Goal: Task Accomplishment & Management: Manage account settings

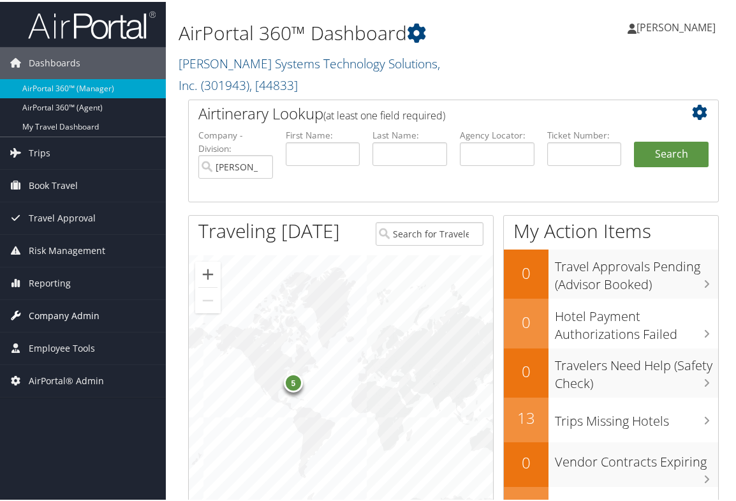
click at [72, 312] on span "Company Admin" at bounding box center [64, 314] width 71 height 32
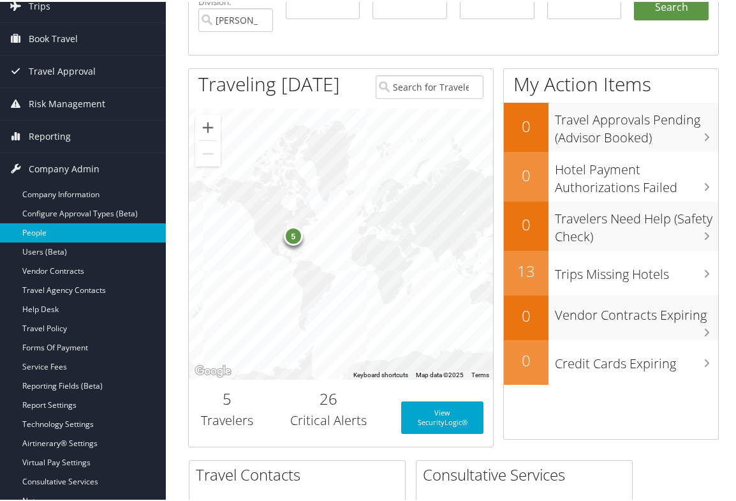
scroll to position [191, 0]
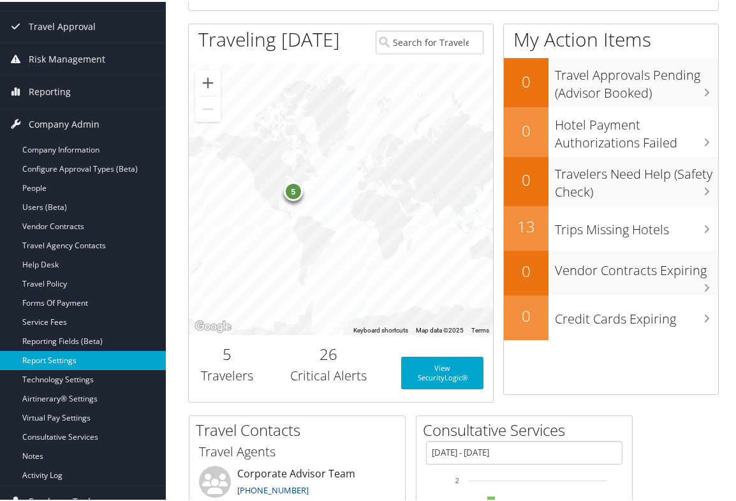
click at [61, 359] on link "Report Settings" at bounding box center [83, 358] width 166 height 19
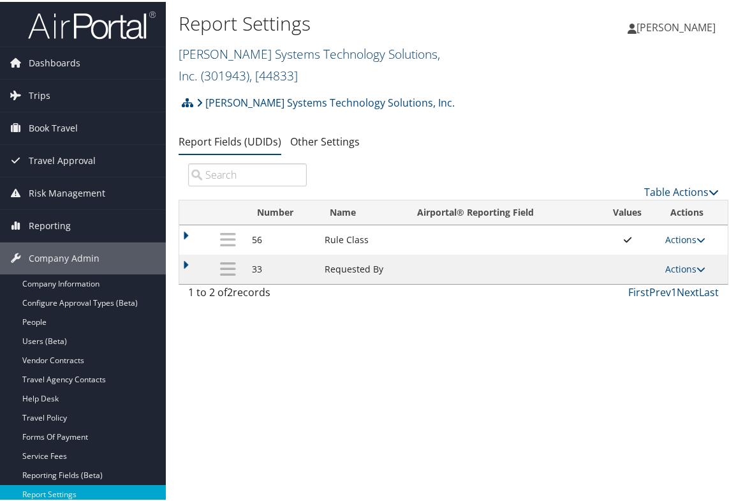
click at [298, 65] on span ", [ 44833 ]" at bounding box center [273, 73] width 48 height 17
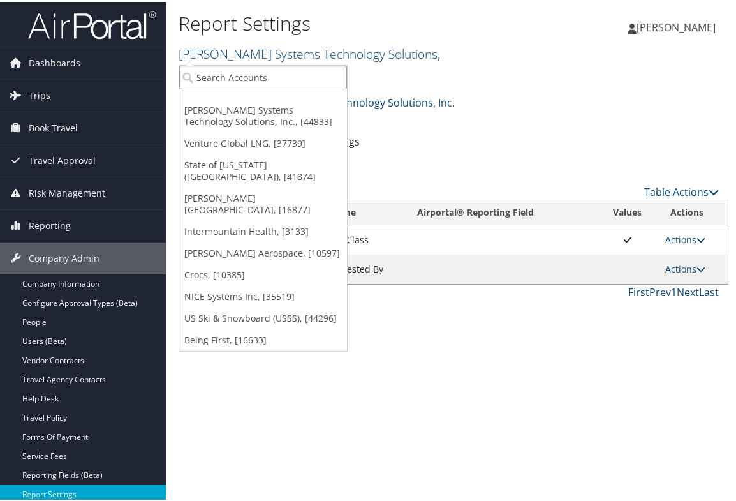
click at [255, 71] on input "search" at bounding box center [263, 76] width 168 height 24
type input "chg"
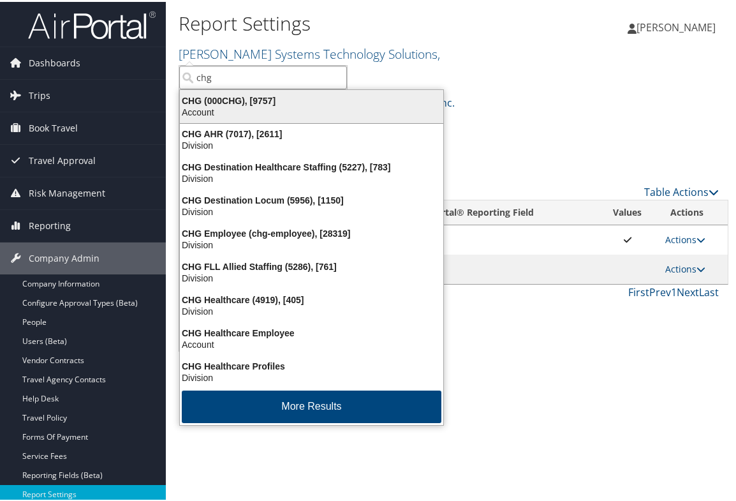
click at [261, 104] on div "CHG (000CHG), [9757]" at bounding box center [311, 98] width 279 height 11
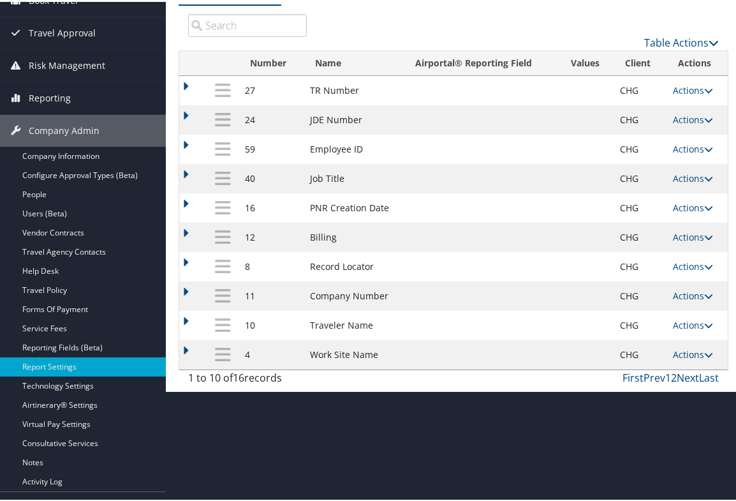
scroll to position [64, 0]
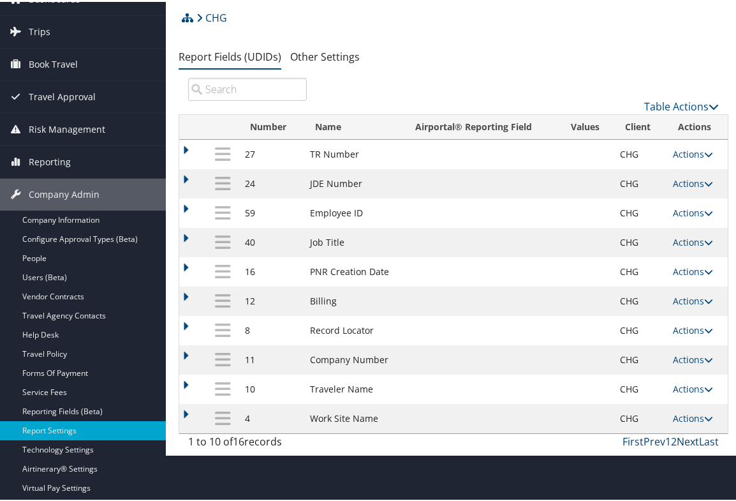
click at [682, 441] on link "Next" at bounding box center [688, 439] width 22 height 14
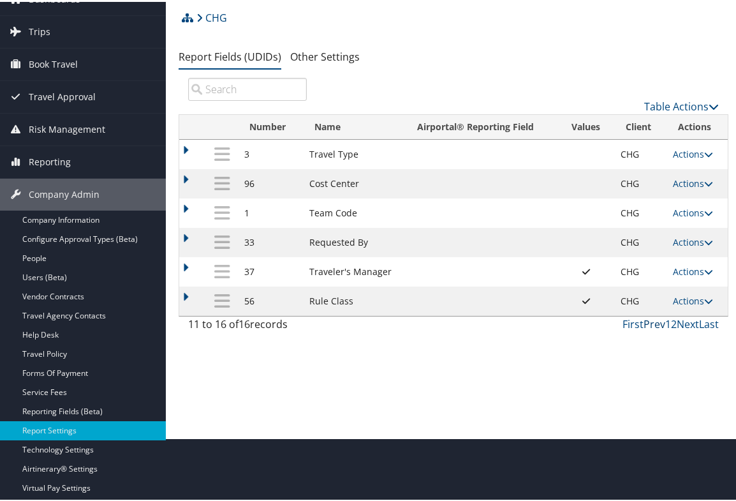
click at [645, 324] on link "Prev" at bounding box center [654, 322] width 22 height 14
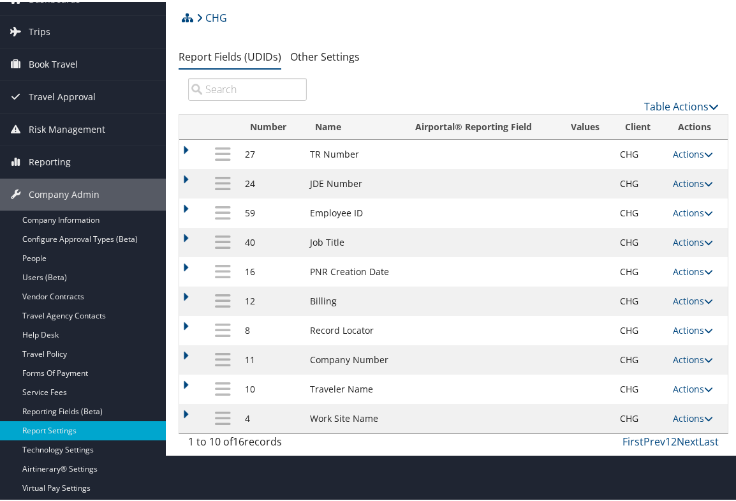
click at [733, 286] on div "Report Settings CHG ( 000CHG ) , [ 9757 ] Sabel Systems Technology Solutions, I…" at bounding box center [453, 194] width 575 height 517
